Goal: Task Accomplishment & Management: Complete application form

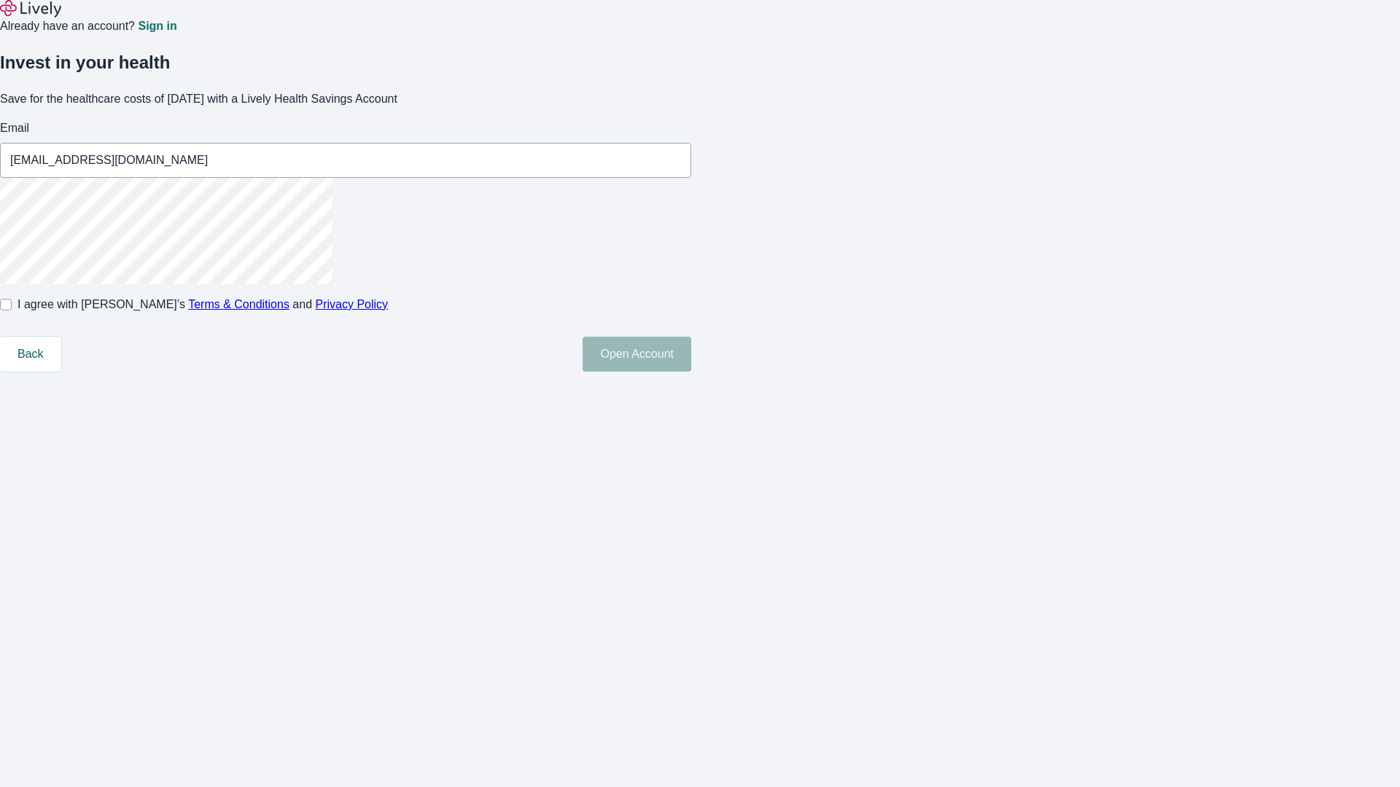
click at [12, 311] on input "I agree with Lively’s Terms & Conditions and Privacy Policy" at bounding box center [6, 305] width 12 height 12
checkbox input "true"
click at [691, 372] on button "Open Account" at bounding box center [636, 354] width 109 height 35
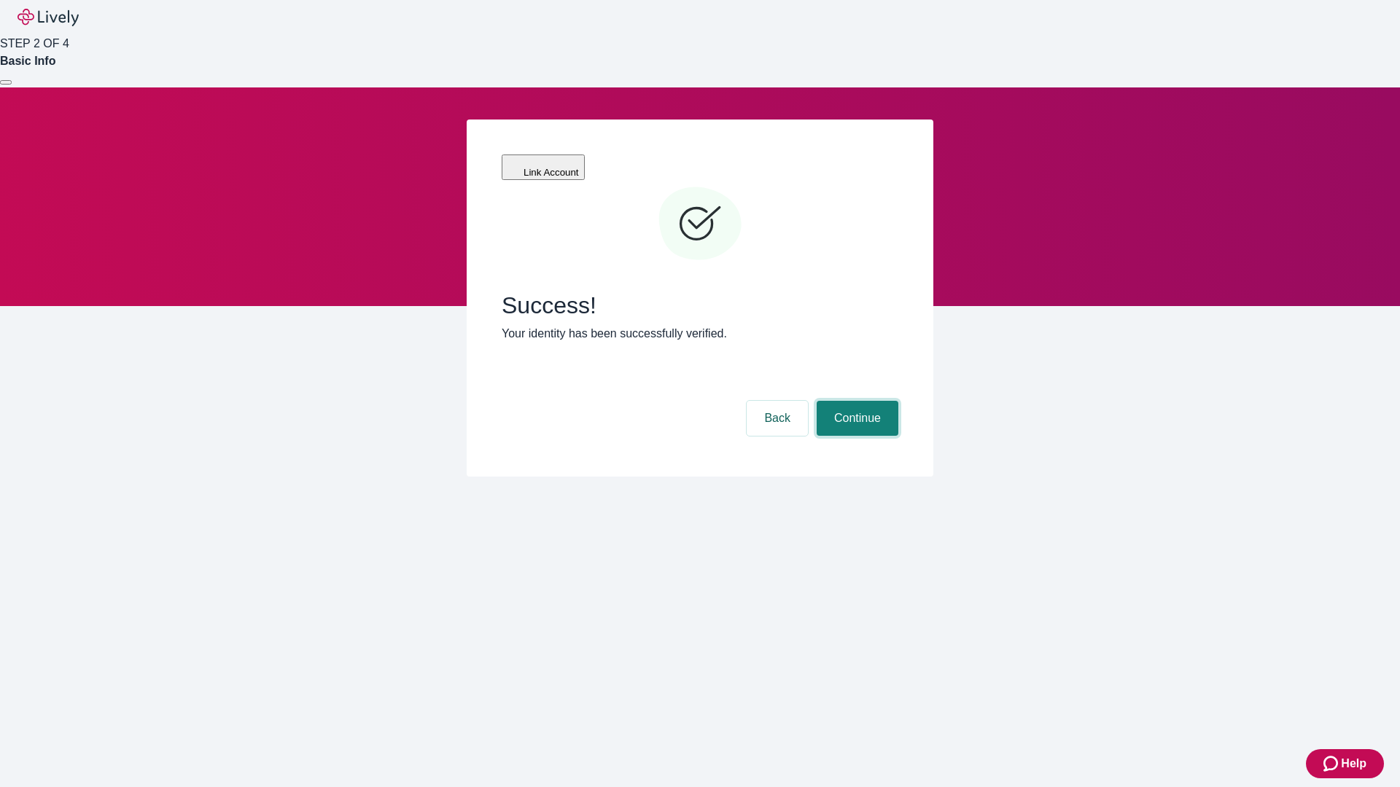
click at [855, 401] on button "Continue" at bounding box center [858, 418] width 82 height 35
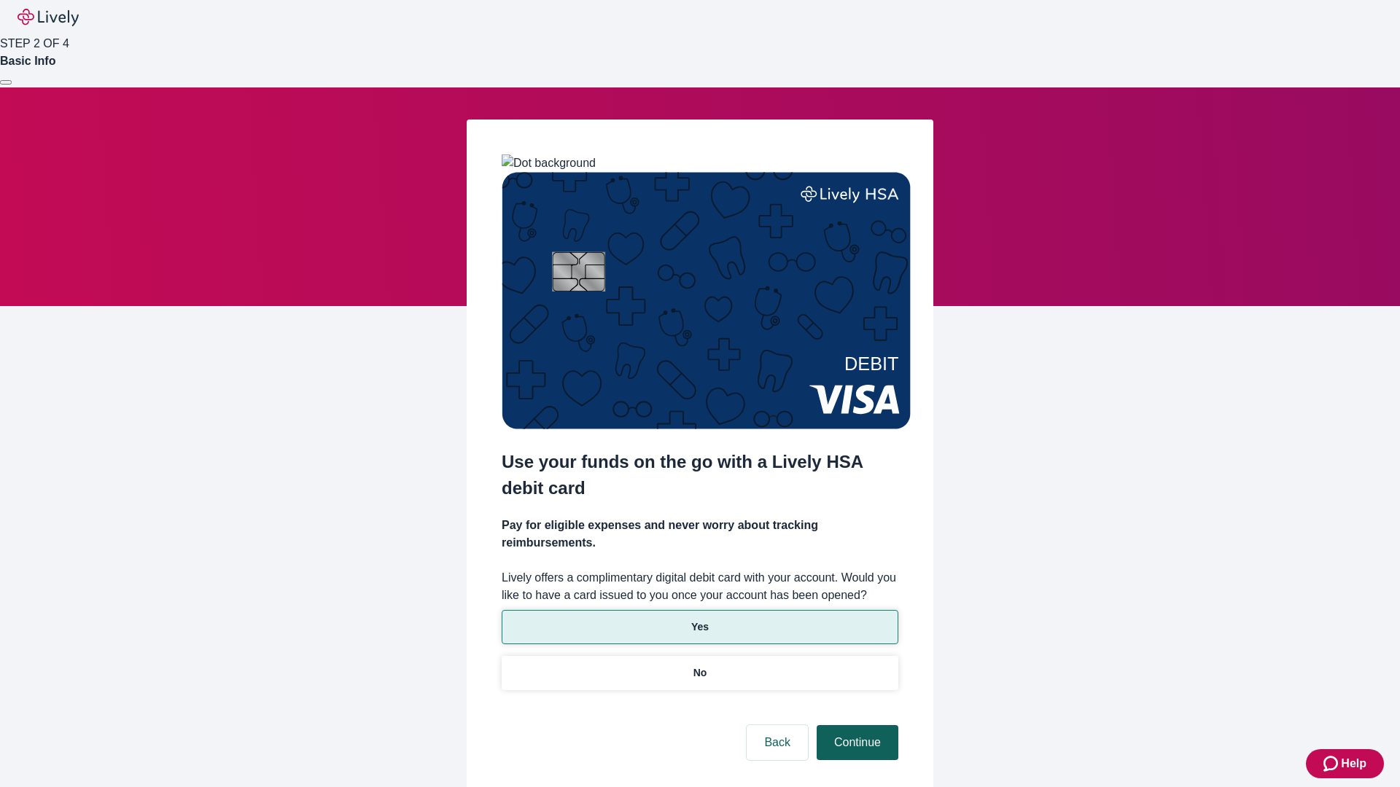
click at [699, 620] on p "Yes" at bounding box center [699, 627] width 17 height 15
click at [855, 725] on button "Continue" at bounding box center [858, 742] width 82 height 35
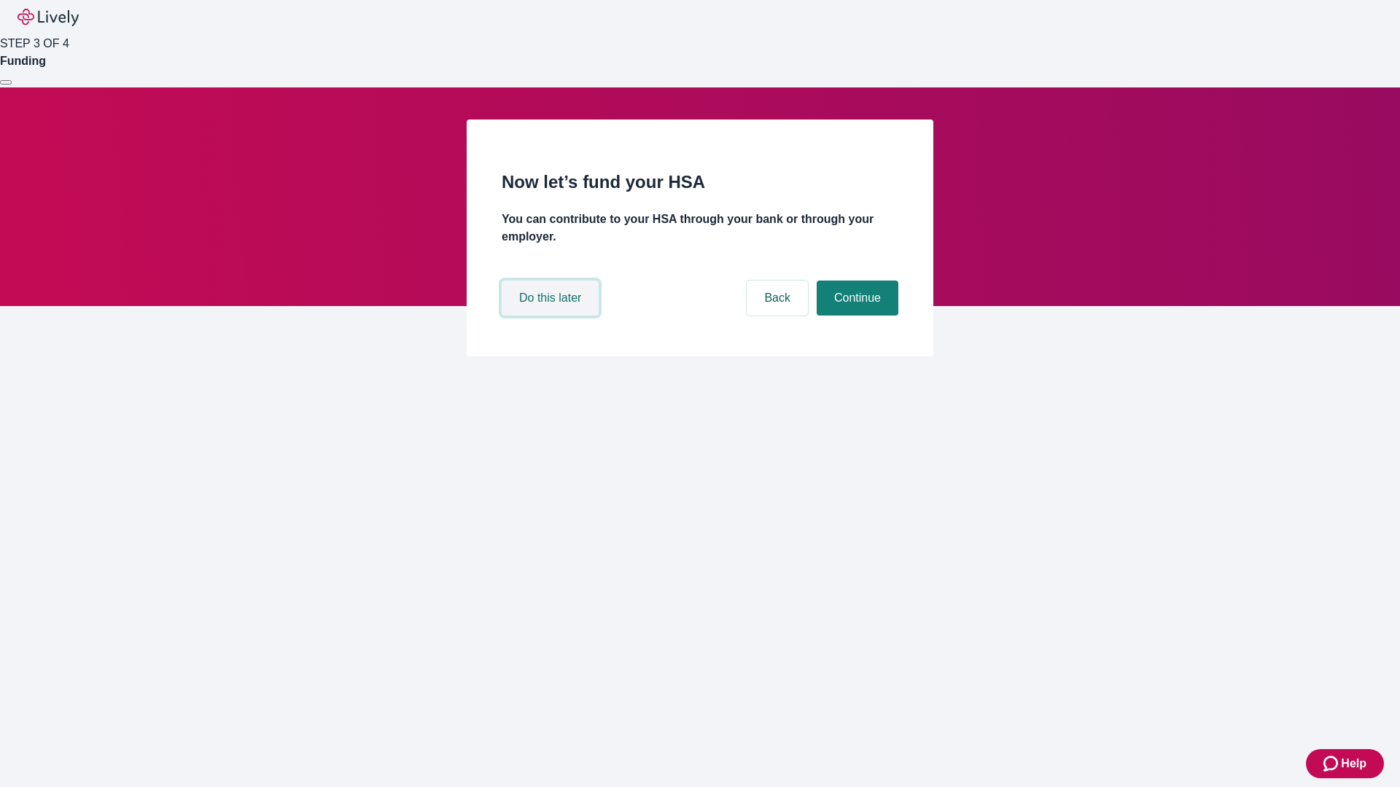
click at [552, 316] on button "Do this later" at bounding box center [550, 298] width 97 height 35
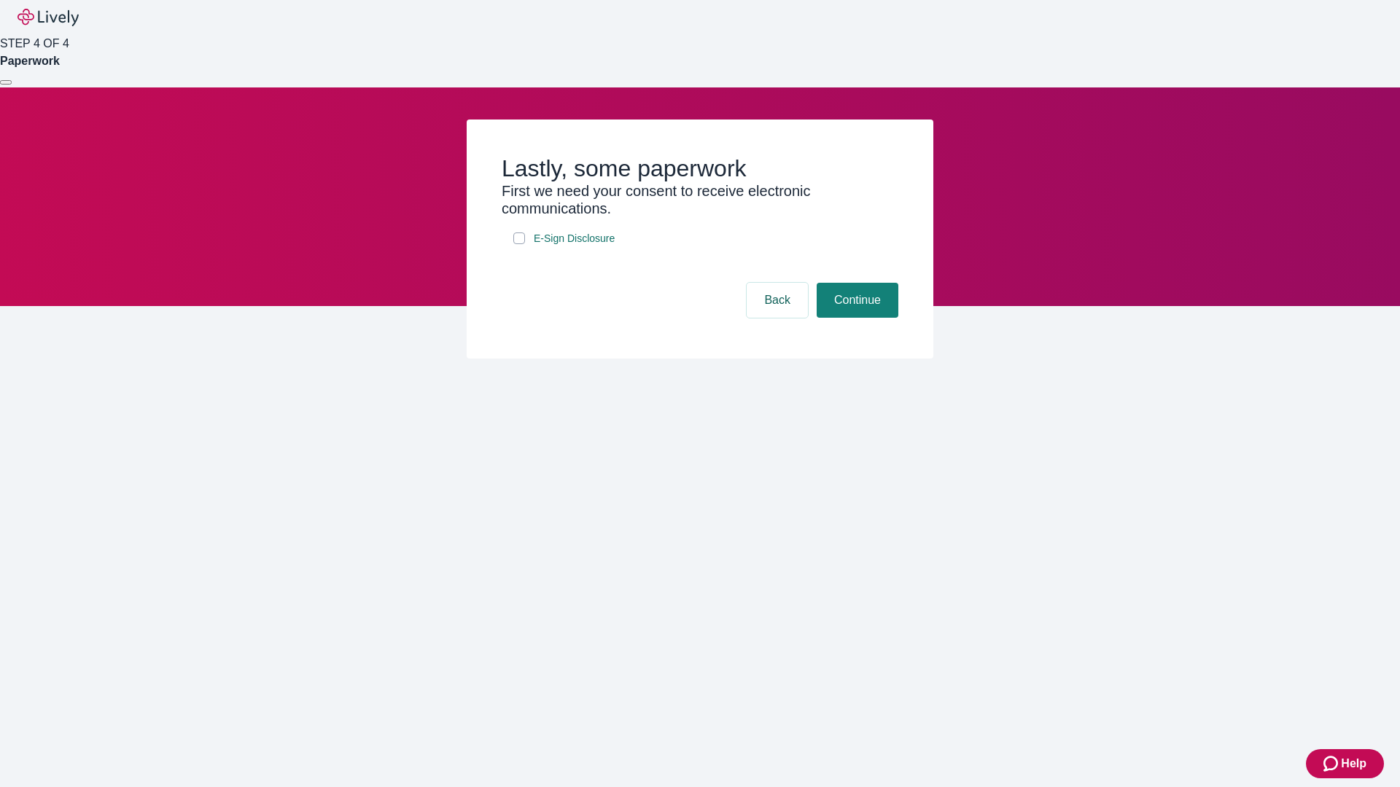
click at [519, 244] on input "E-Sign Disclosure" at bounding box center [519, 239] width 12 height 12
checkbox input "true"
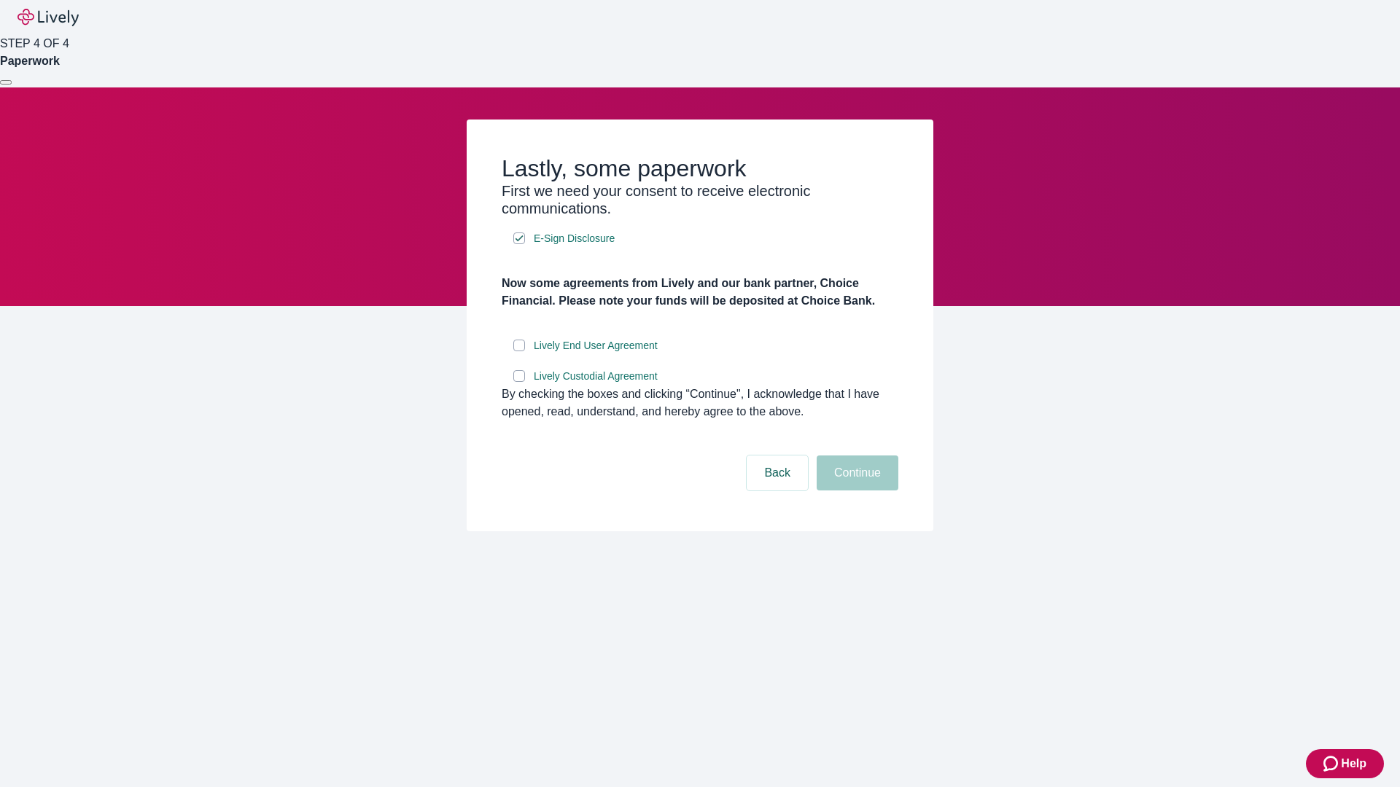
click at [519, 351] on input "Lively End User Agreement" at bounding box center [519, 346] width 12 height 12
checkbox input "true"
click at [519, 382] on input "Lively Custodial Agreement" at bounding box center [519, 376] width 12 height 12
checkbox input "true"
click at [855, 491] on button "Continue" at bounding box center [858, 473] width 82 height 35
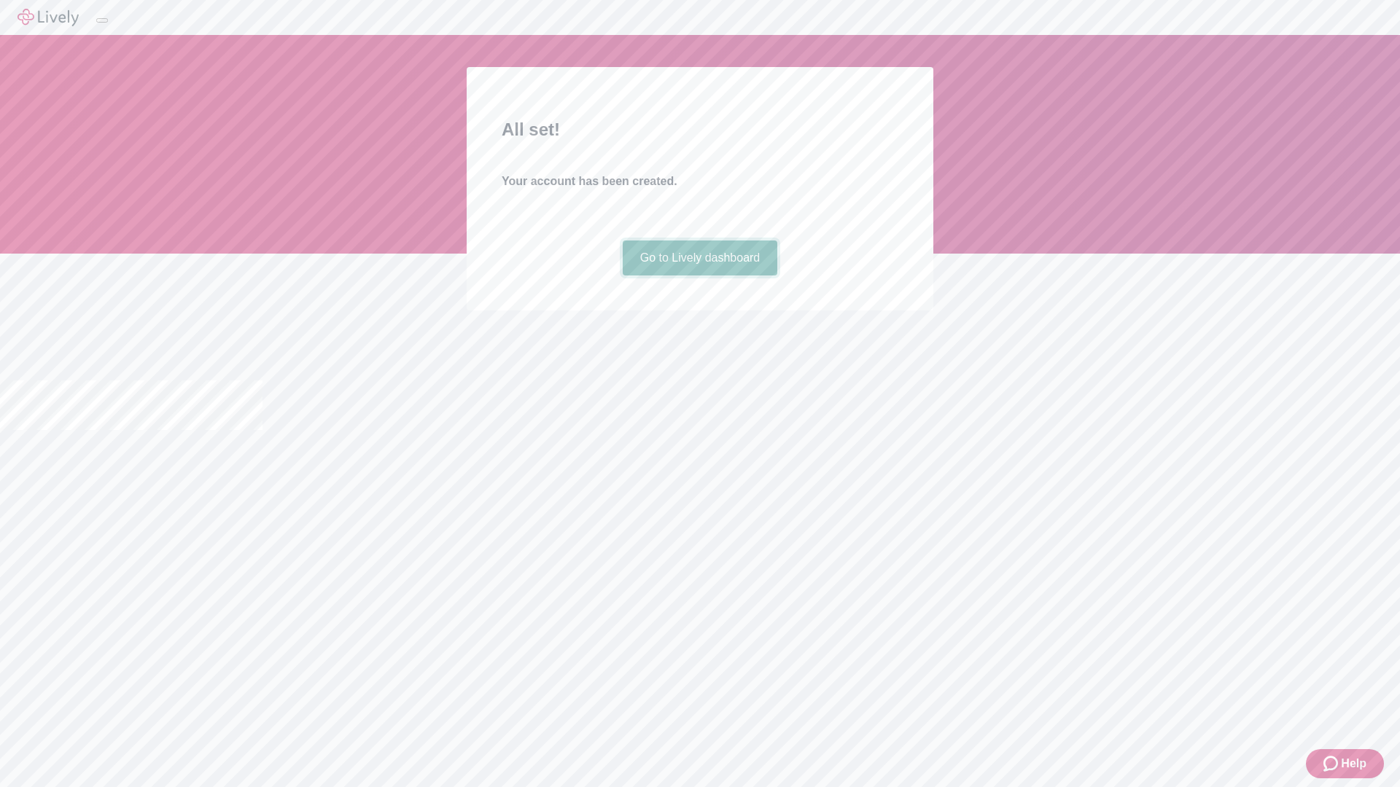
click at [699, 276] on link "Go to Lively dashboard" at bounding box center [700, 258] width 155 height 35
